Goal: Task Accomplishment & Management: Use online tool/utility

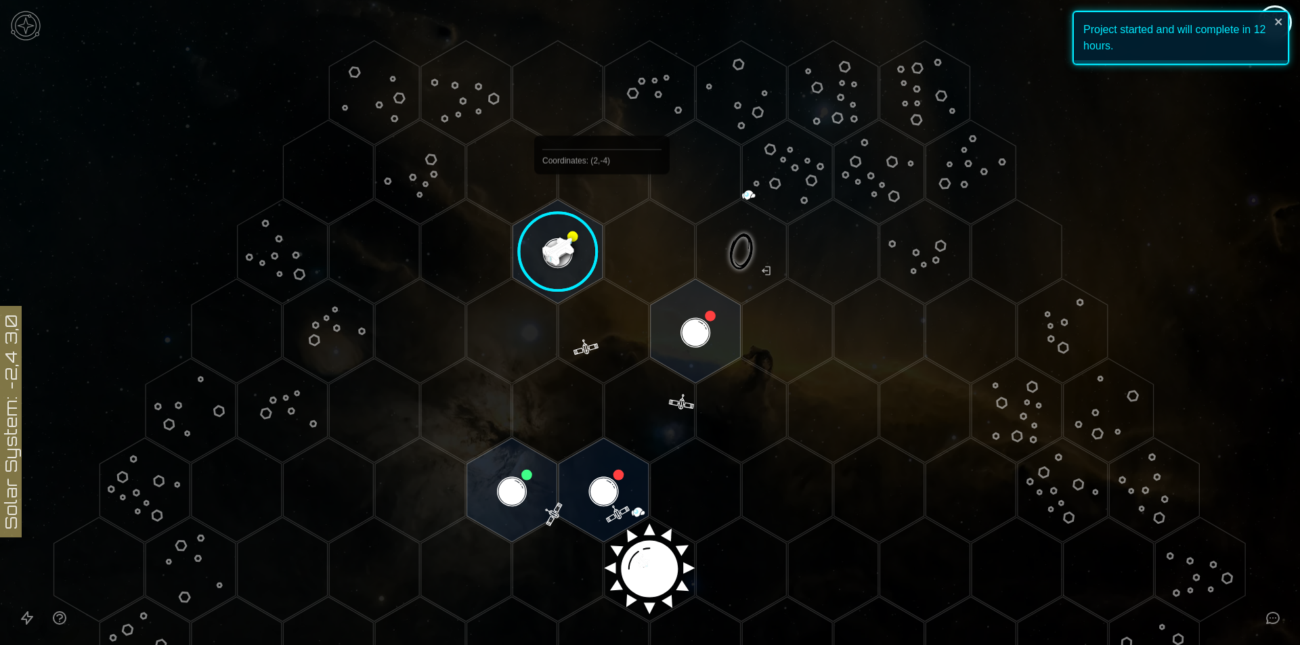
scroll to position [68, 0]
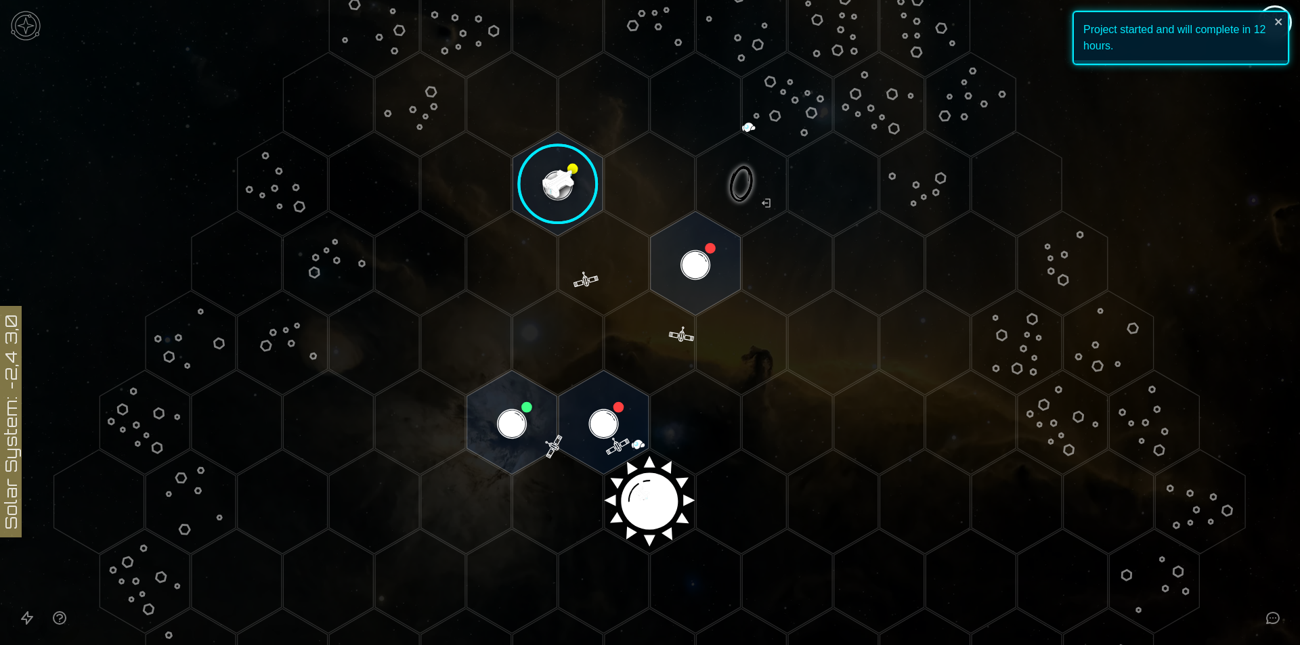
click at [570, 182] on image at bounding box center [558, 184] width 106 height 106
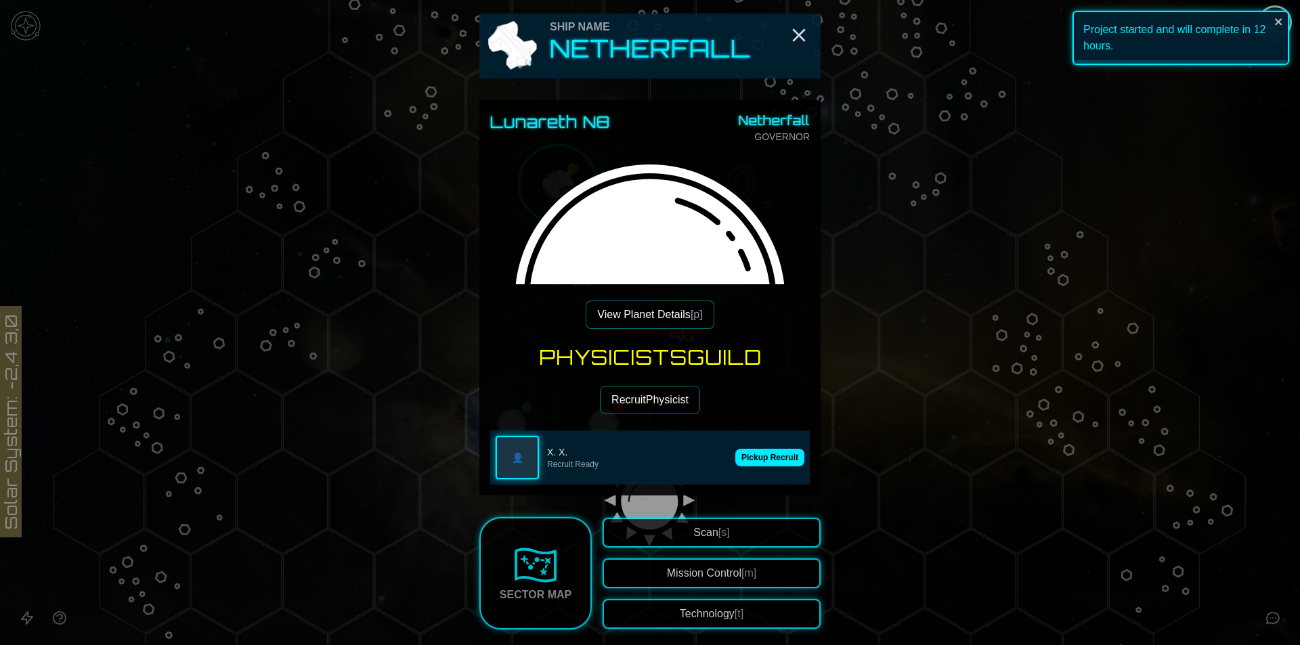
click at [740, 416] on div "Physicists Guild Recruit Physicist 👤 X. X. Recruit Ready Pickup Recruit" at bounding box center [650, 414] width 320 height 139
click at [753, 448] on div "👤 X. X. Recruit Ready Pickup Recruit" at bounding box center [650, 458] width 320 height 54
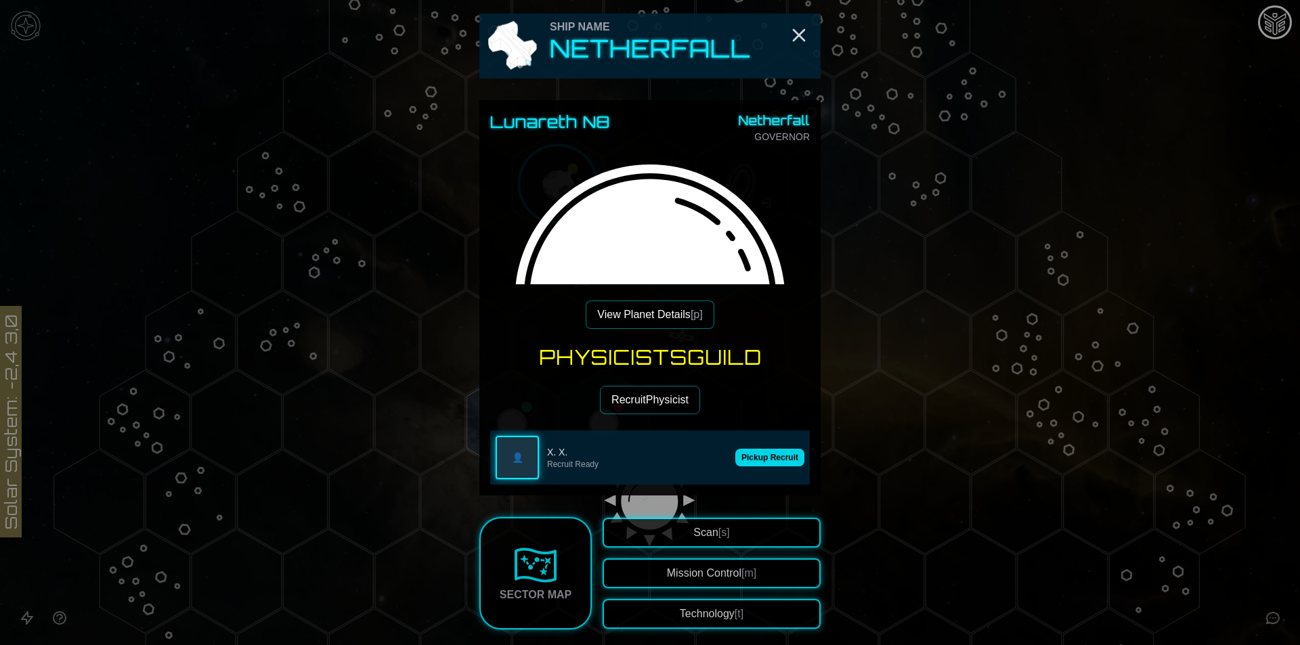
click at [756, 462] on button "Pickup Recruit" at bounding box center [769, 458] width 69 height 18
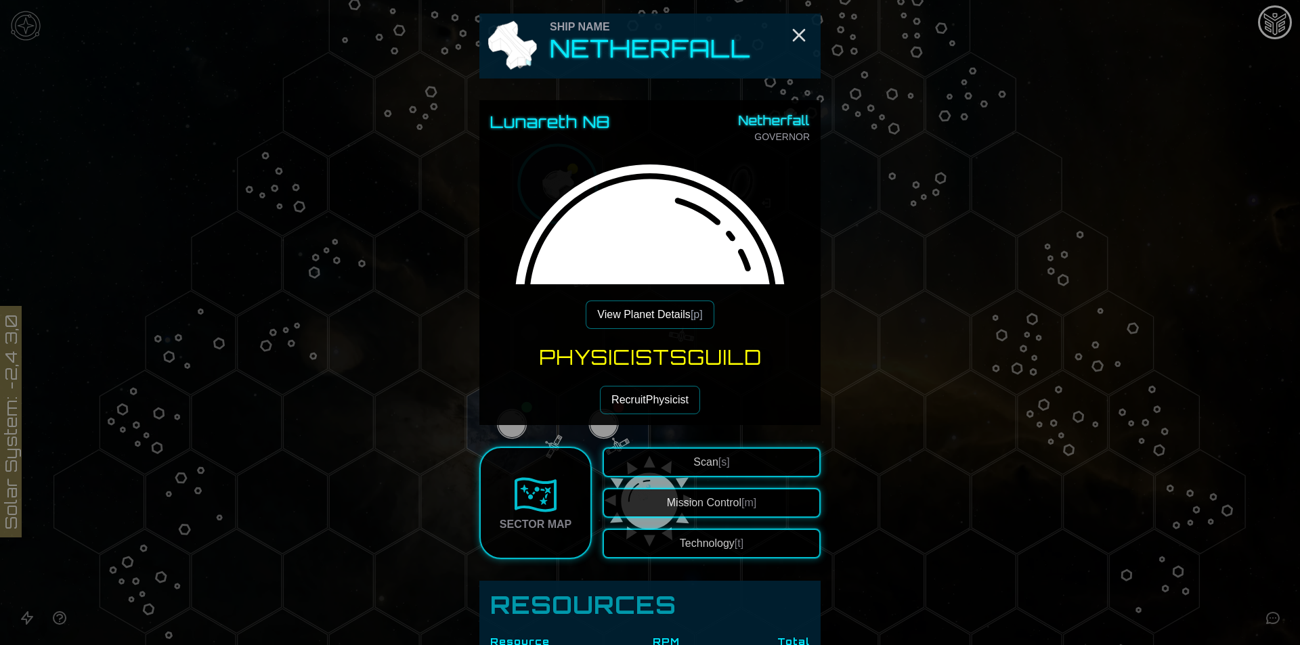
click at [666, 403] on button "Recruit Physicist" at bounding box center [650, 400] width 100 height 28
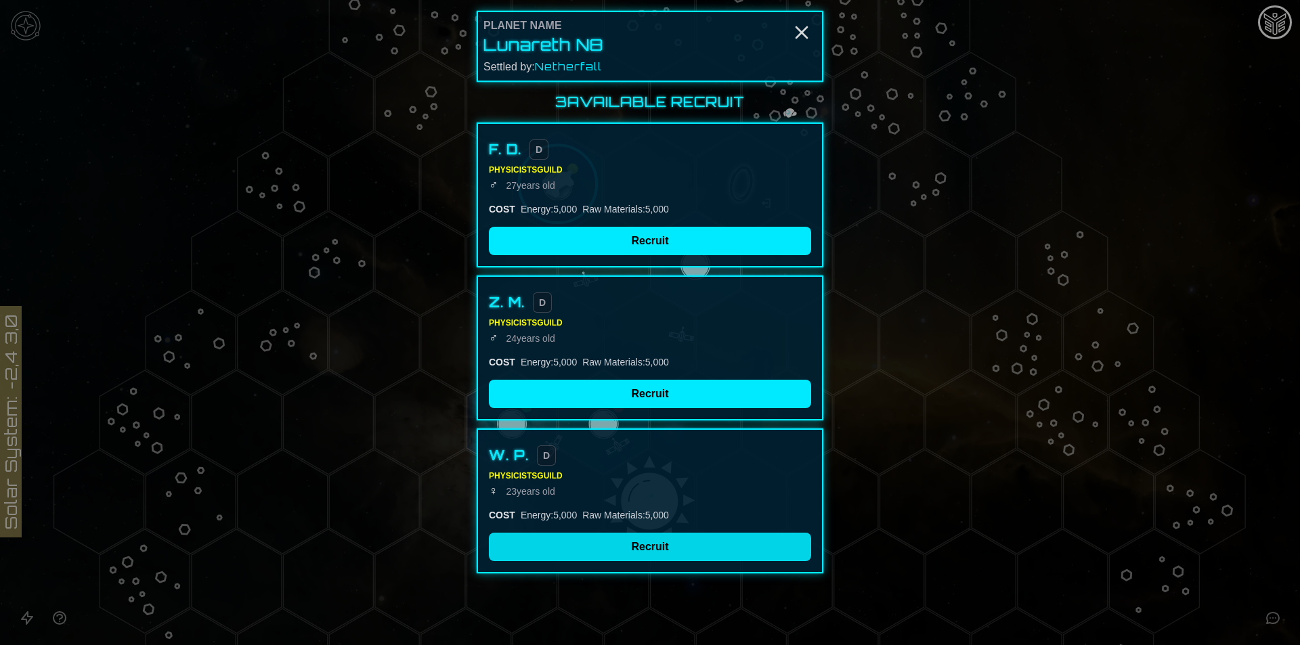
click at [672, 545] on button "Recruit" at bounding box center [650, 547] width 322 height 28
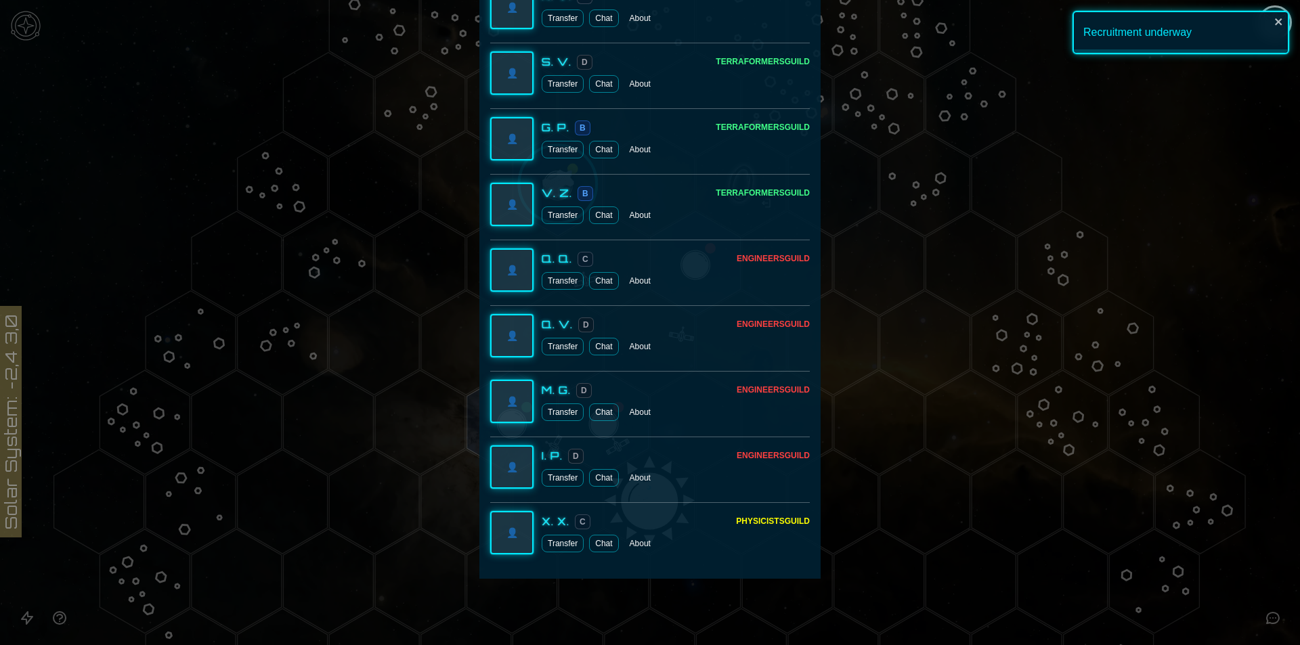
scroll to position [2575, 0]
click at [966, 418] on div at bounding box center [650, 322] width 1300 height 645
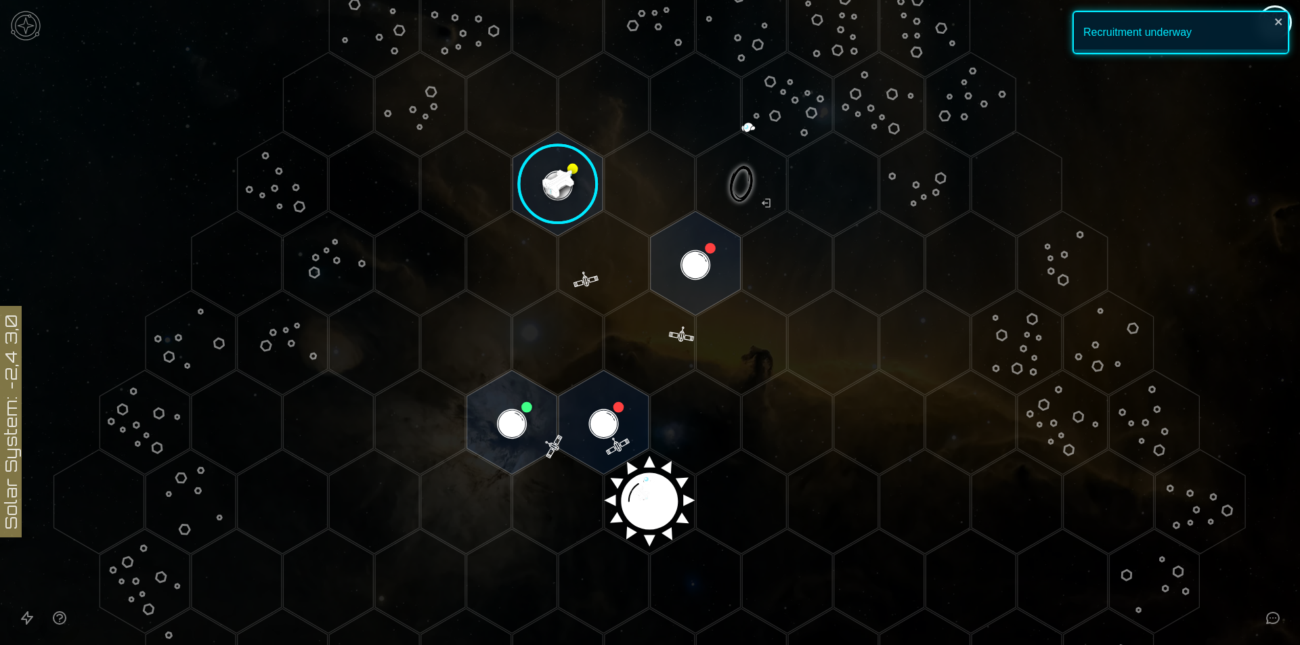
click at [574, 190] on image at bounding box center [558, 184] width 106 height 106
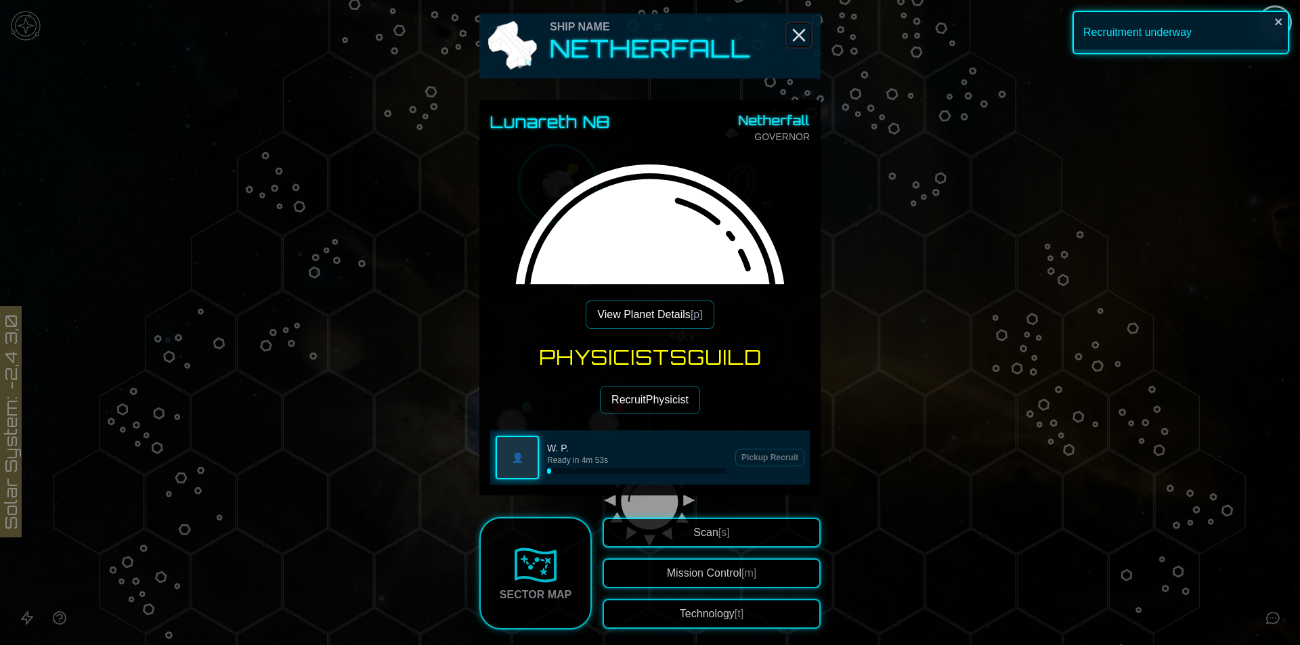
click at [798, 25] on icon "Close" at bounding box center [799, 35] width 22 height 22
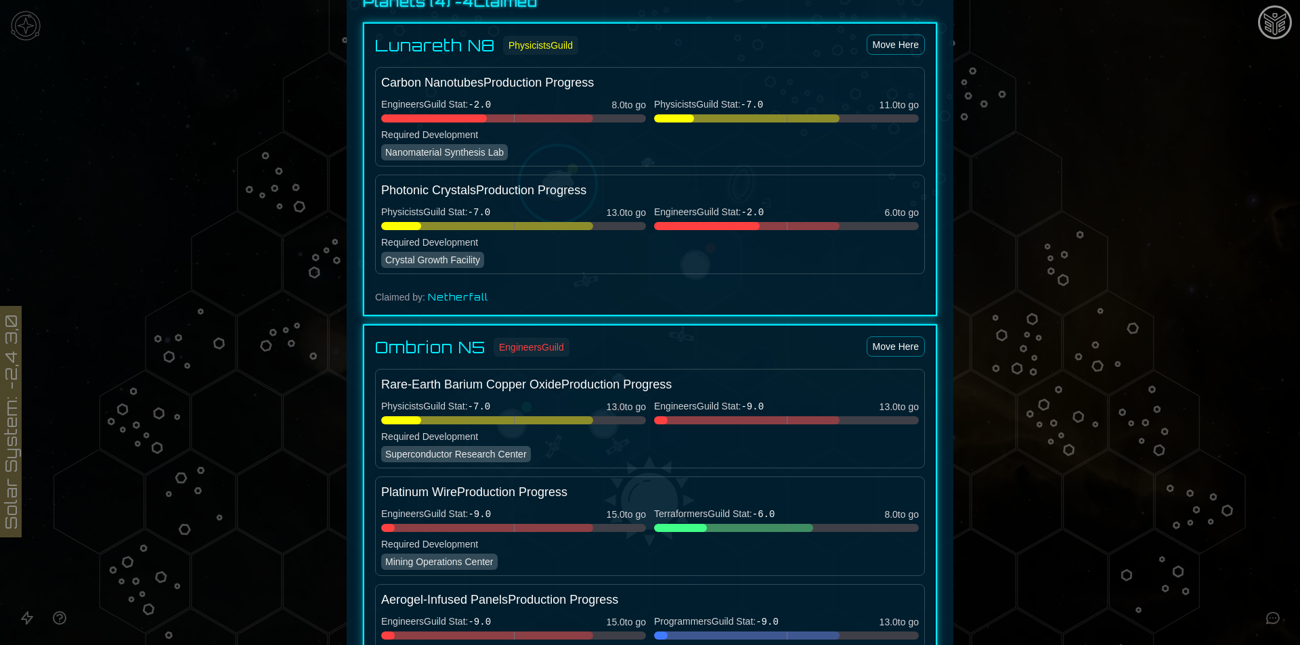
scroll to position [745, 0]
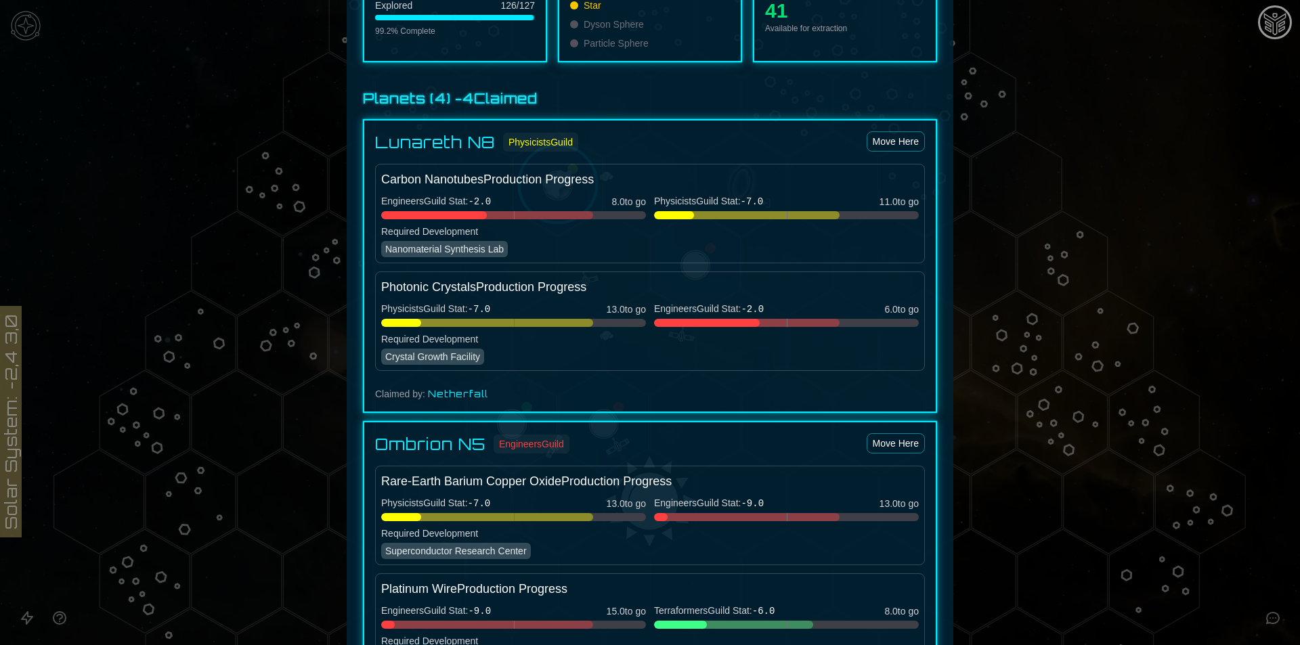
click at [1105, 172] on div at bounding box center [650, 322] width 1300 height 645
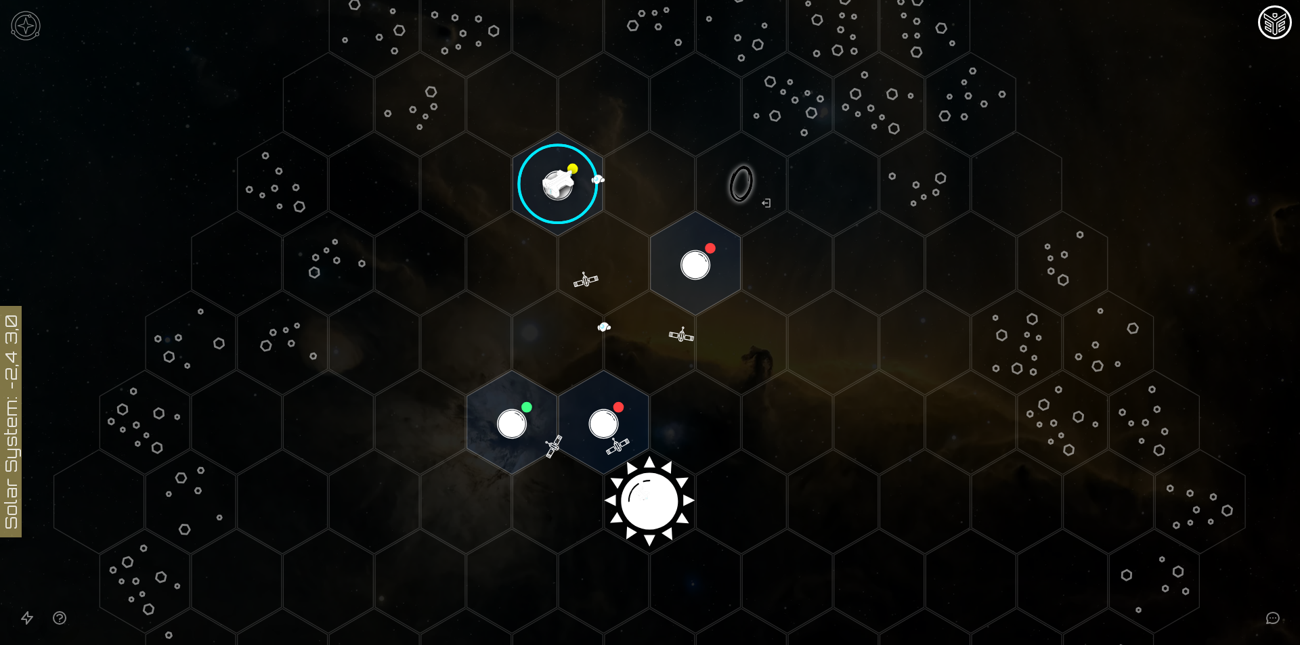
click at [574, 186] on image at bounding box center [558, 184] width 106 height 106
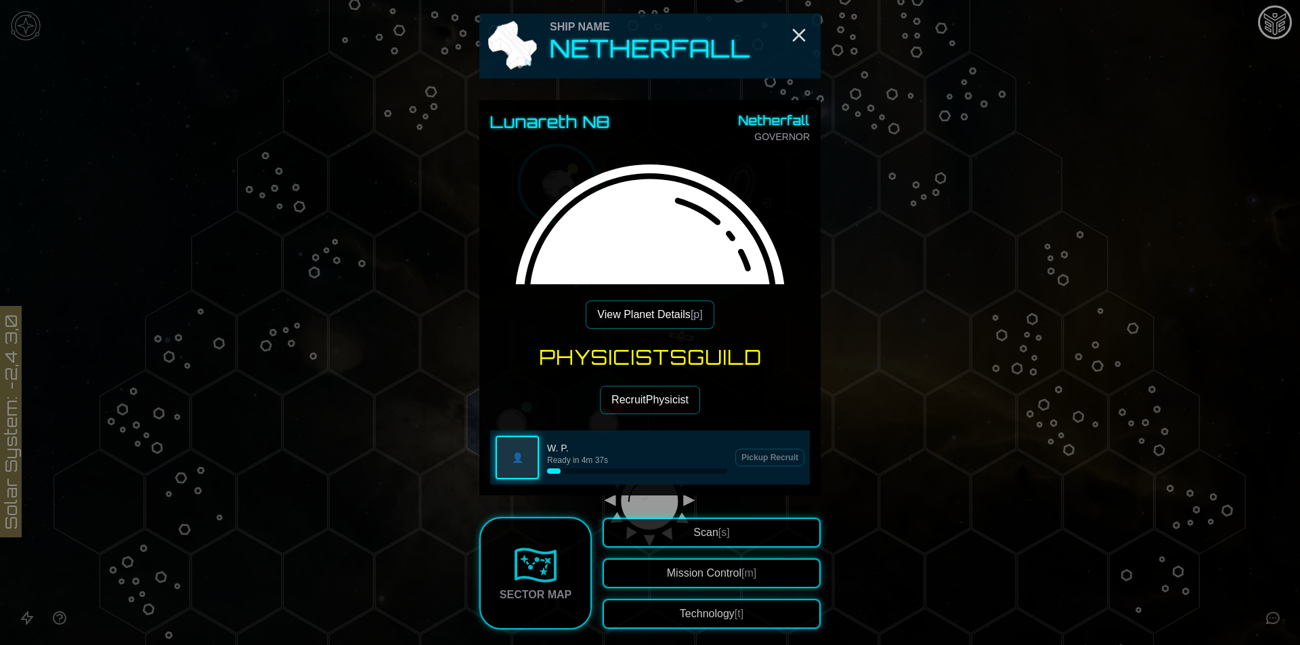
click at [642, 309] on button "View Planet Details [p]" at bounding box center [650, 315] width 128 height 28
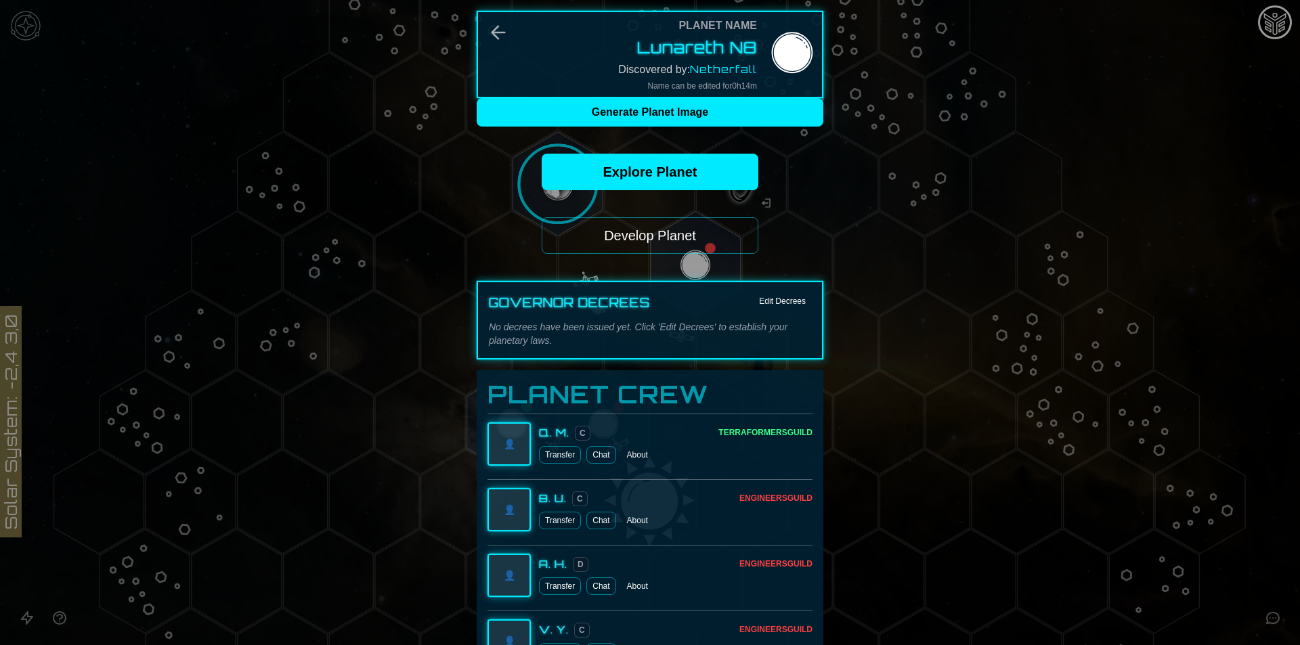
click at [675, 245] on button "Develop Planet" at bounding box center [650, 235] width 217 height 37
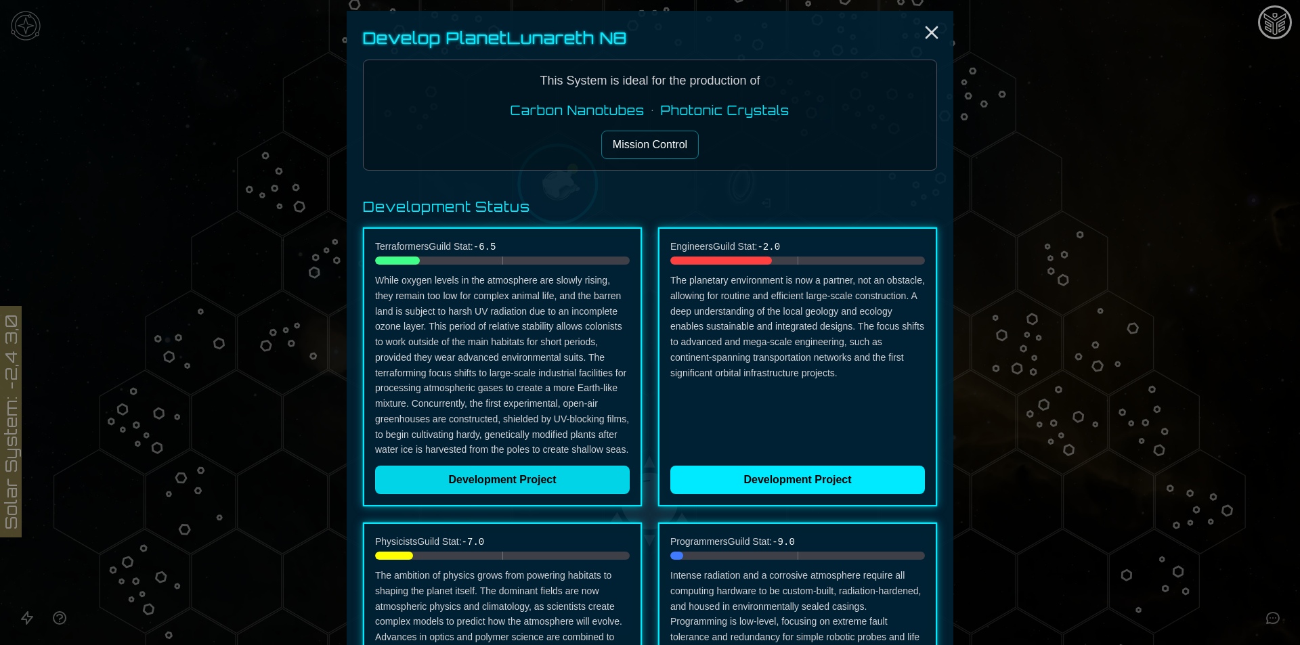
click at [580, 471] on button "Development Project" at bounding box center [502, 480] width 255 height 28
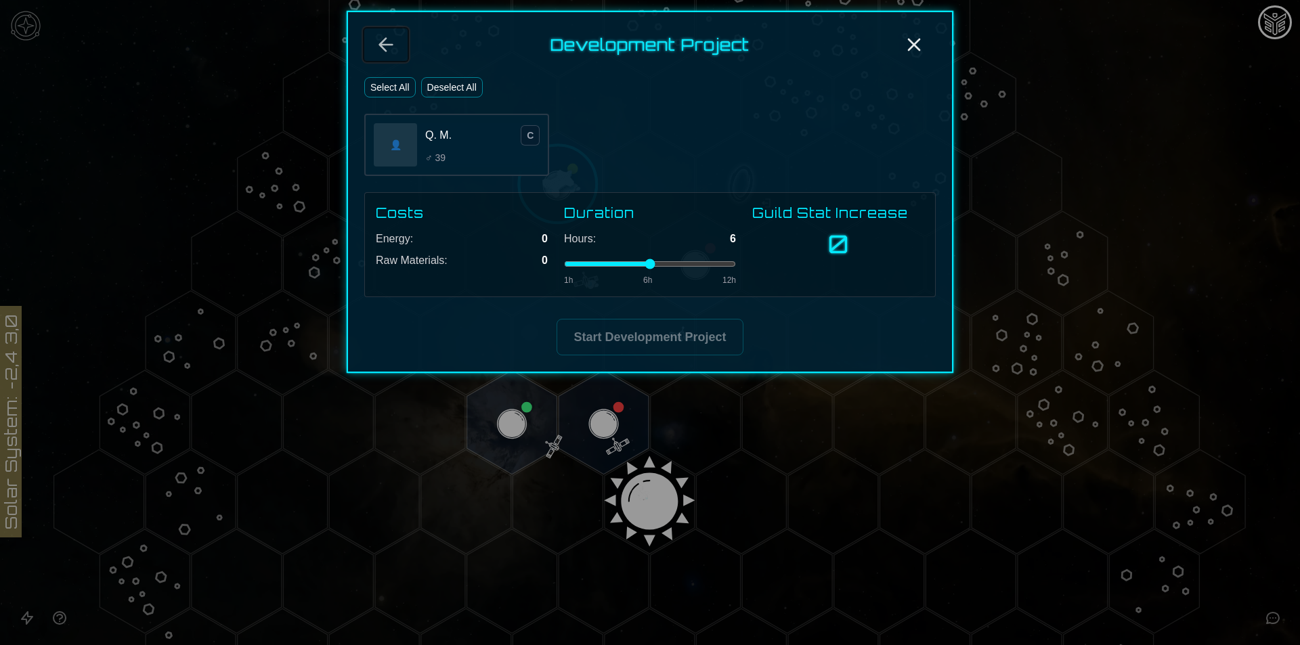
click at [393, 45] on icon "Back" at bounding box center [386, 45] width 22 height 22
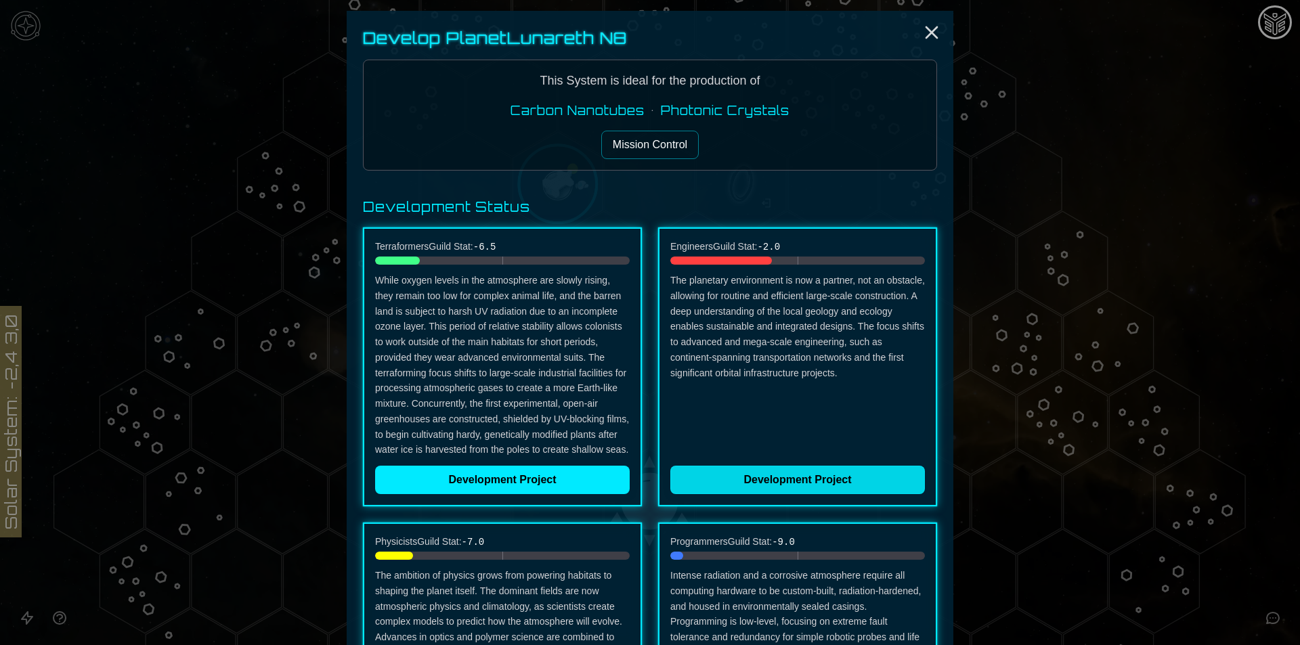
click at [786, 484] on button "Development Project" at bounding box center [797, 480] width 255 height 28
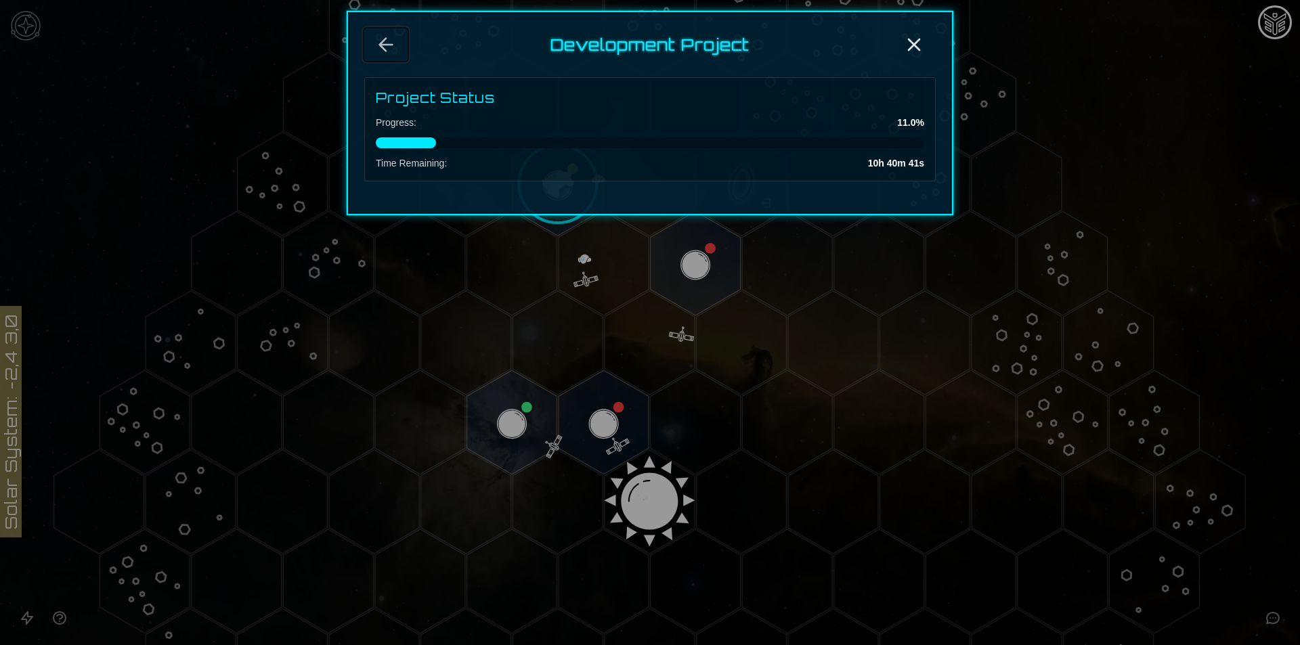
click at [382, 57] on button "Back" at bounding box center [385, 44] width 43 height 33
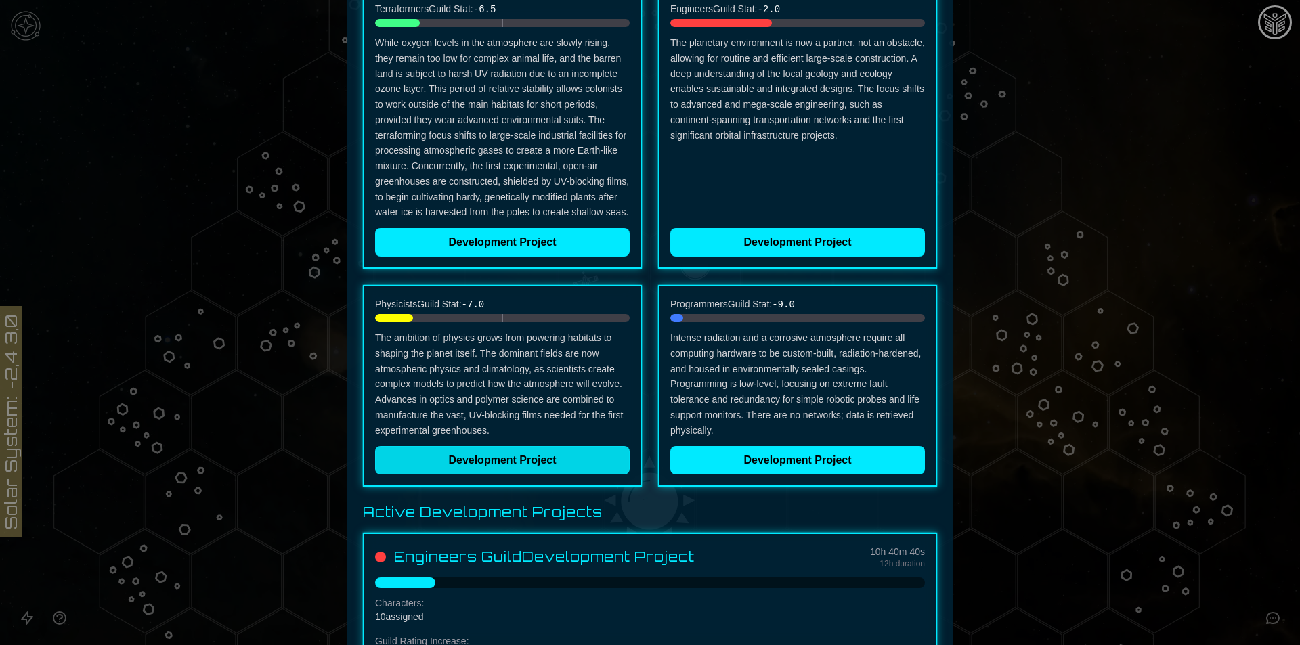
scroll to position [271, 0]
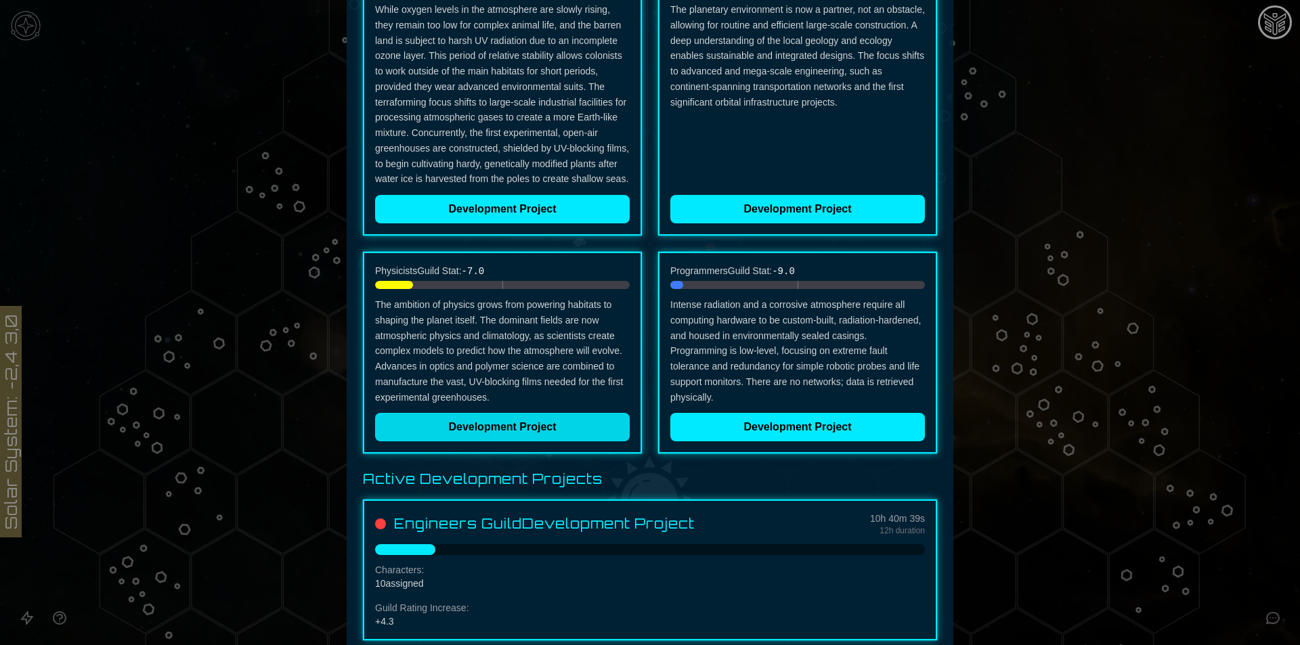
click at [539, 424] on button "Development Project" at bounding box center [502, 427] width 255 height 28
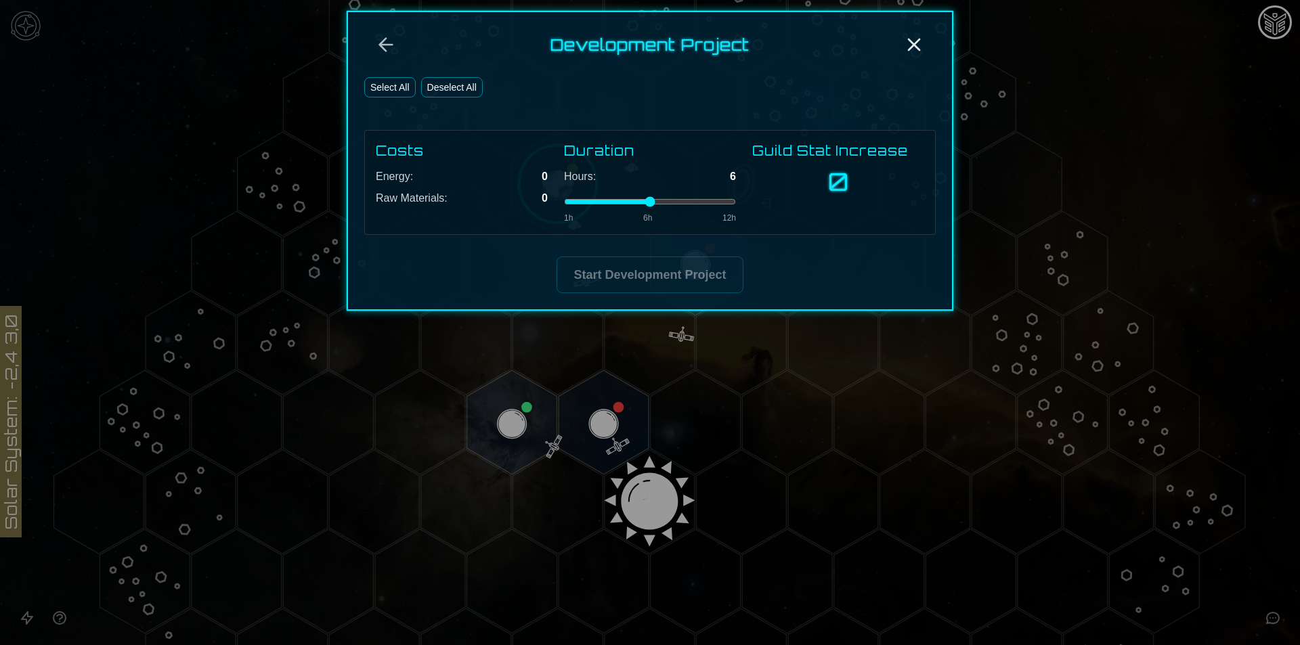
click at [411, 84] on button "Select All" at bounding box center [389, 87] width 51 height 20
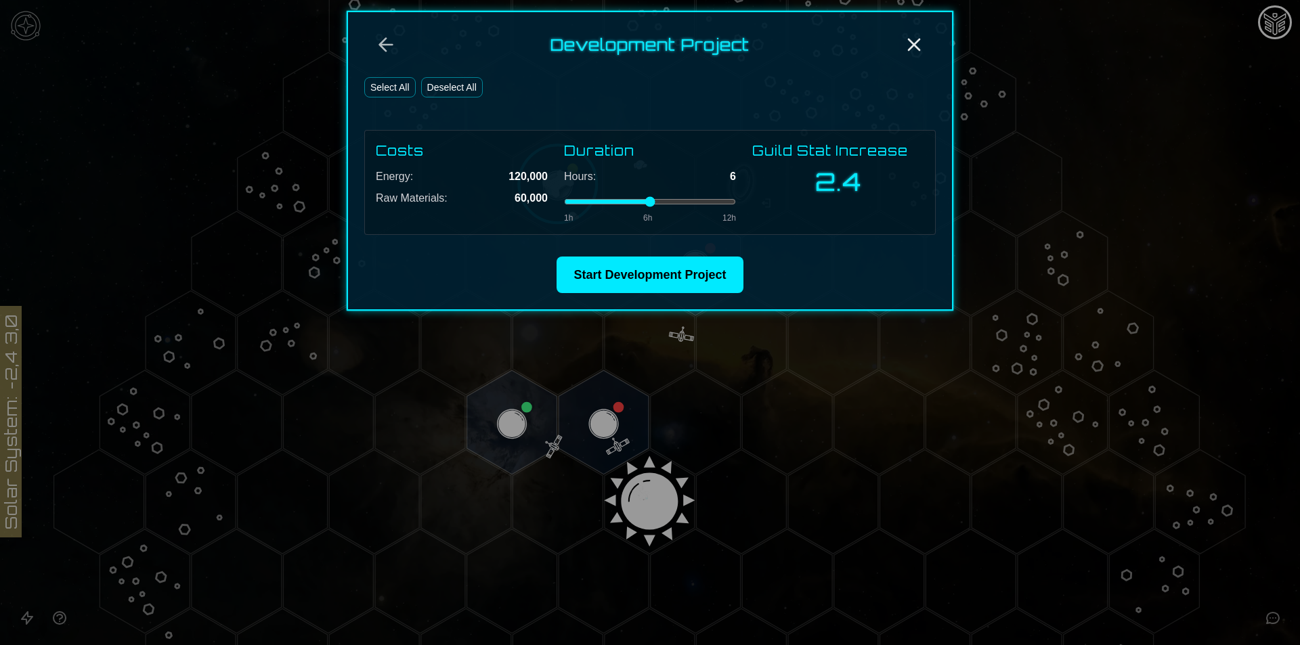
click at [410, 85] on button "Select All" at bounding box center [389, 87] width 51 height 20
click at [450, 87] on button "Deselect All" at bounding box center [452, 87] width 62 height 20
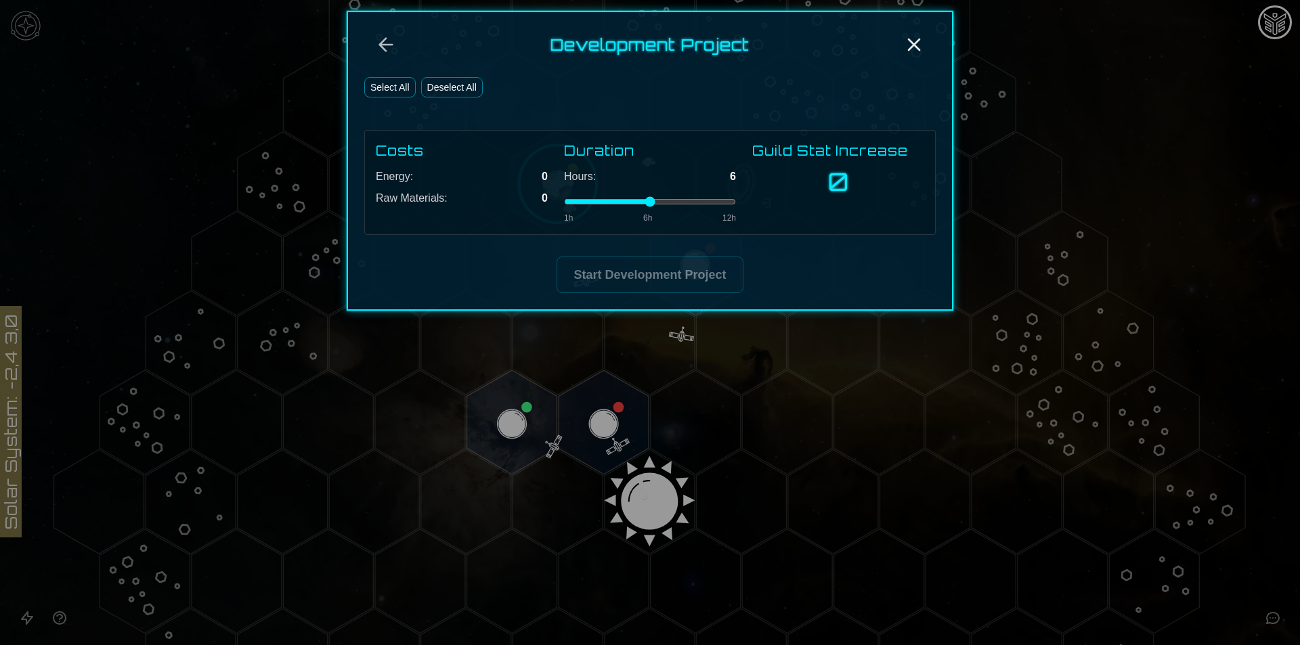
click at [450, 87] on button "Deselect All" at bounding box center [452, 87] width 62 height 20
click at [373, 79] on button "Select All" at bounding box center [389, 87] width 51 height 20
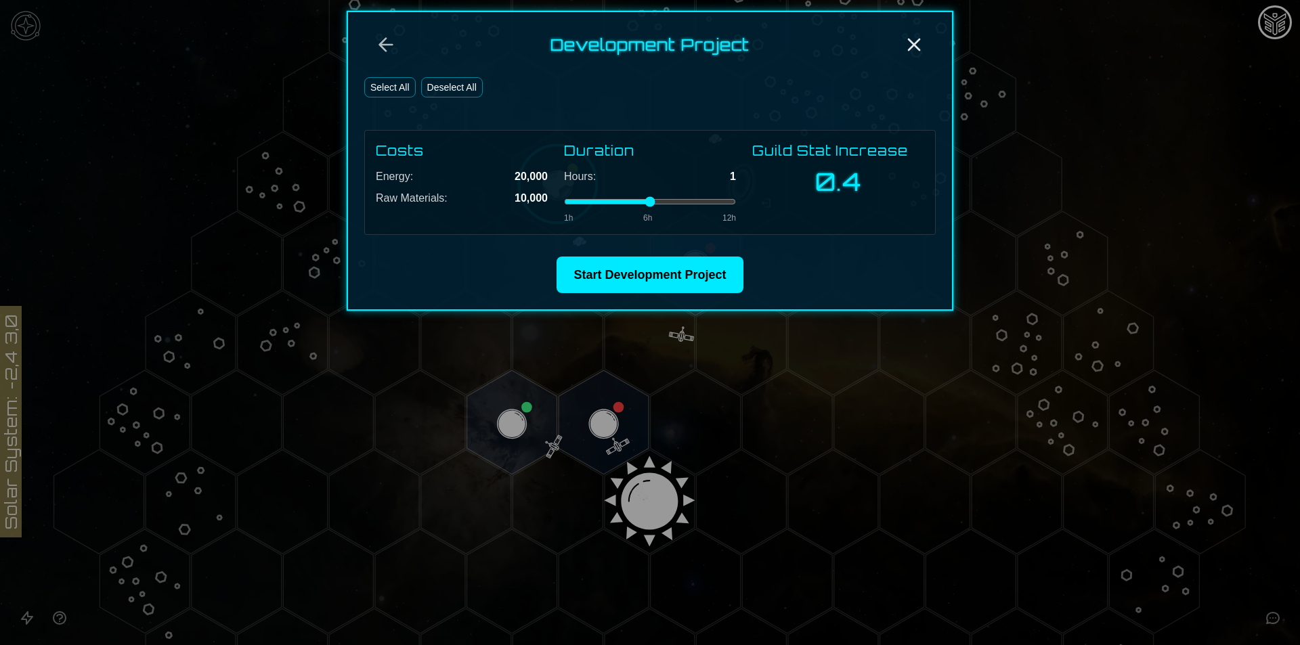
drag, startPoint x: 646, startPoint y: 203, endPoint x: 563, endPoint y: 208, distance: 83.4
type input "*"
click at [564, 205] on input "range" at bounding box center [650, 201] width 172 height 5
